Goal: Task Accomplishment & Management: Use online tool/utility

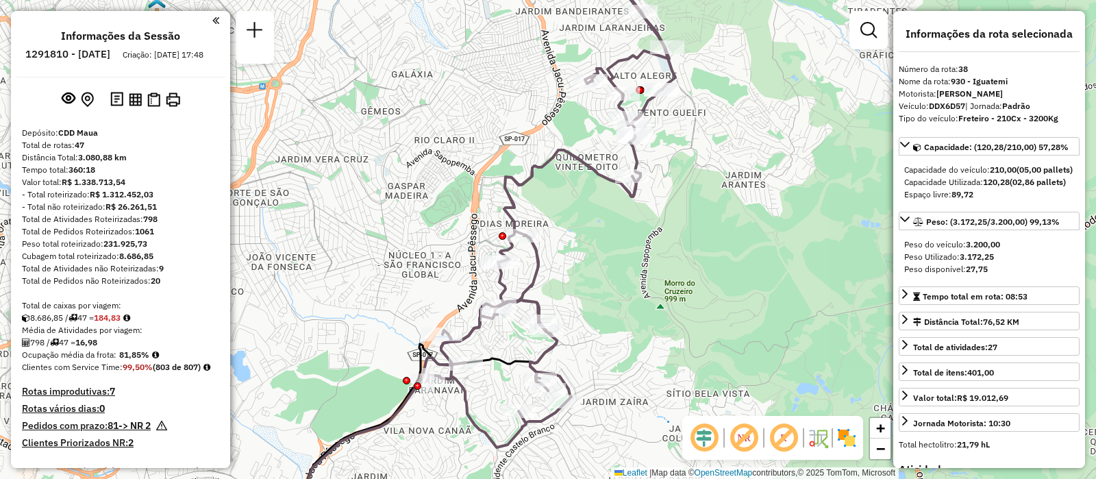
select select "**********"
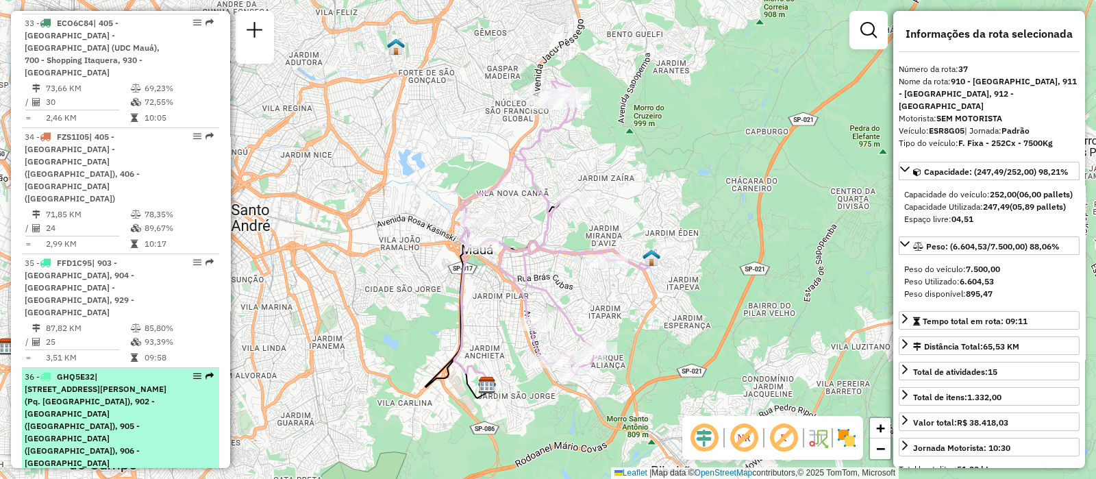
click at [103, 371] on span "| [STREET_ADDRESS][PERSON_NAME] (Pq. [GEOGRAPHIC_DATA]), 902 - [GEOGRAPHIC_DATA…" at bounding box center [96, 419] width 142 height 97
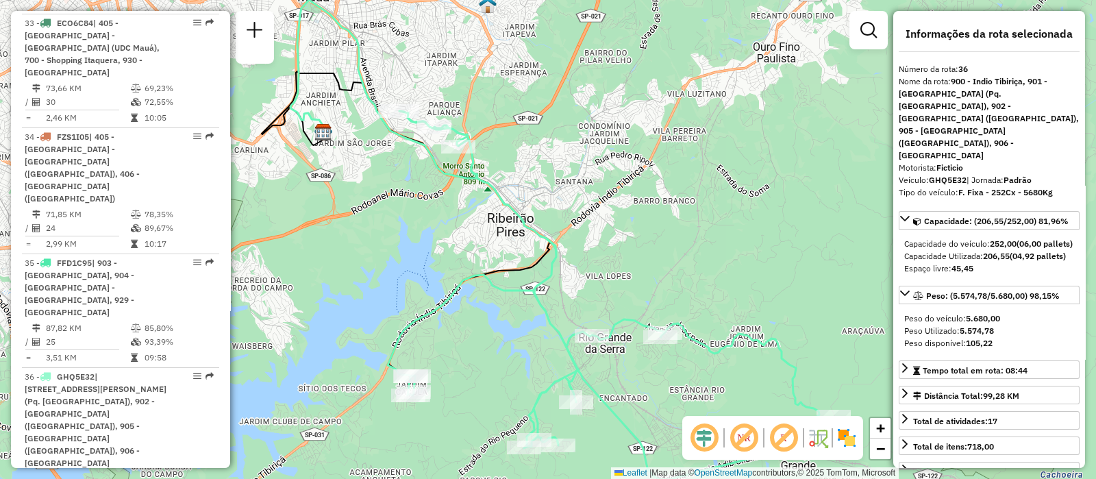
scroll to position [3699, 0]
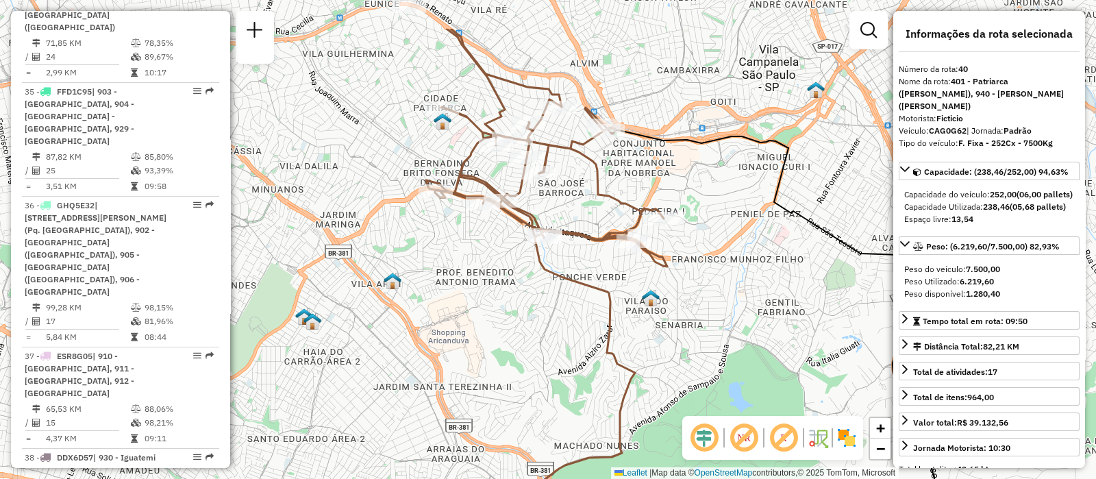
drag, startPoint x: 486, startPoint y: 87, endPoint x: 692, endPoint y: 166, distance: 221.3
click at [692, 166] on div "Janela de atendimento Grade de atendimento Capacidade Transportadoras Veículos …" at bounding box center [548, 239] width 1096 height 479
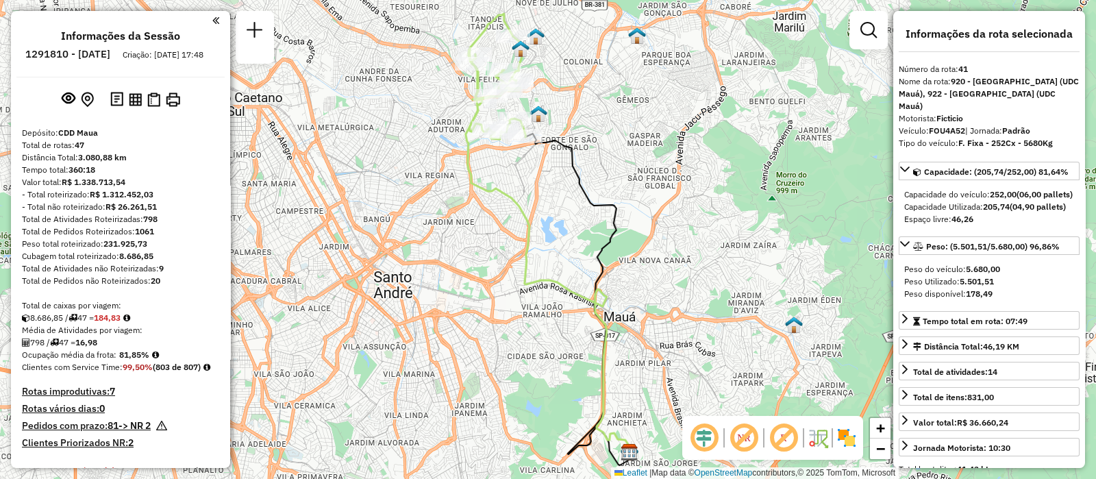
scroll to position [171, 0]
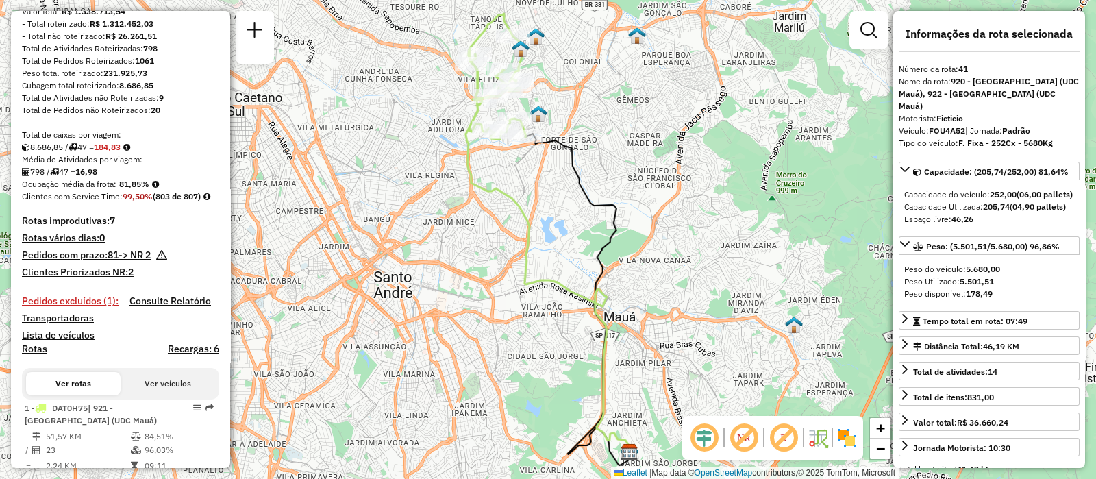
click at [86, 227] on h4 "Rotas improdutivas: 7" at bounding box center [120, 221] width 197 height 12
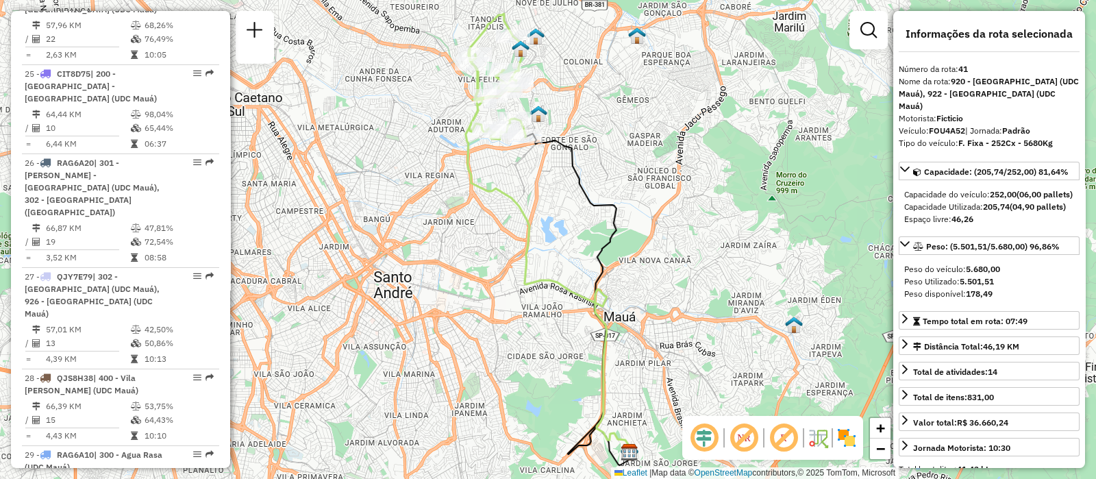
scroll to position [516, 0]
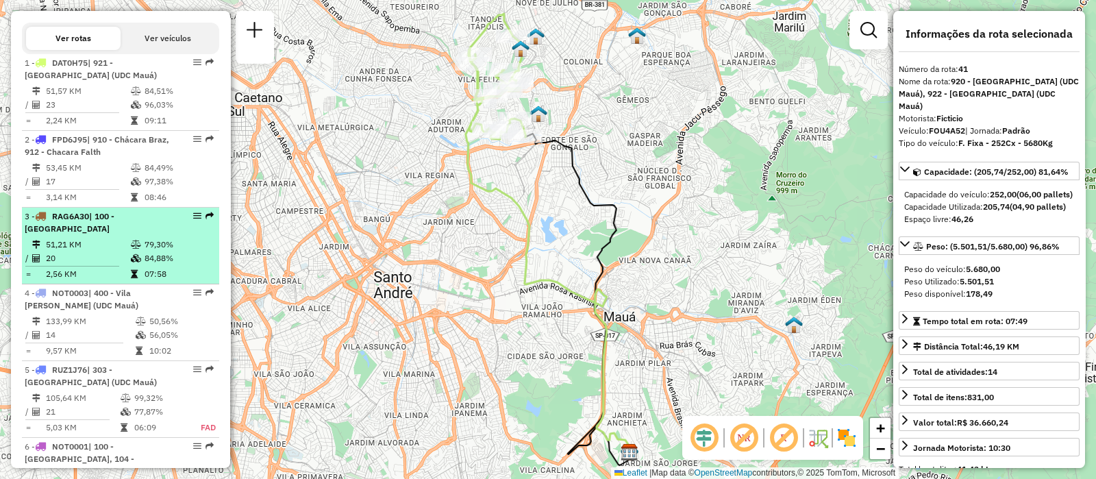
click at [134, 249] on icon at bounding box center [136, 244] width 10 height 8
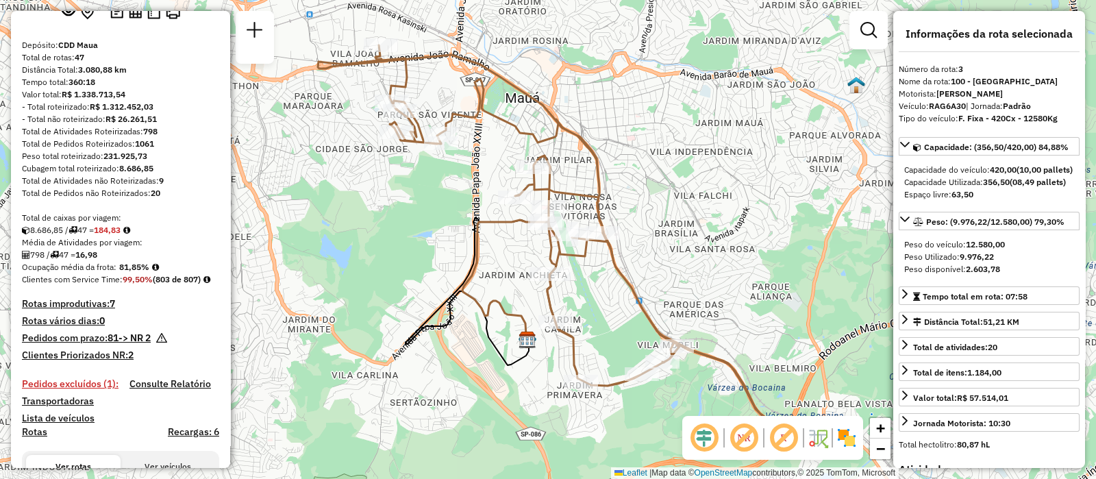
scroll to position [0, 0]
